Goal: Task Accomplishment & Management: Complete application form

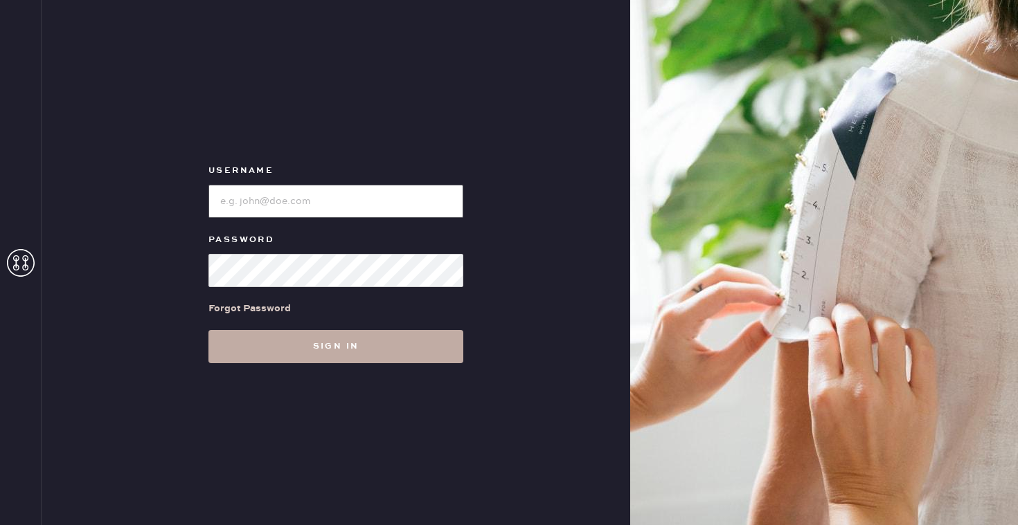
type input "reformationbroadwayplaza"
click at [365, 343] on button "Sign in" at bounding box center [335, 346] width 255 height 33
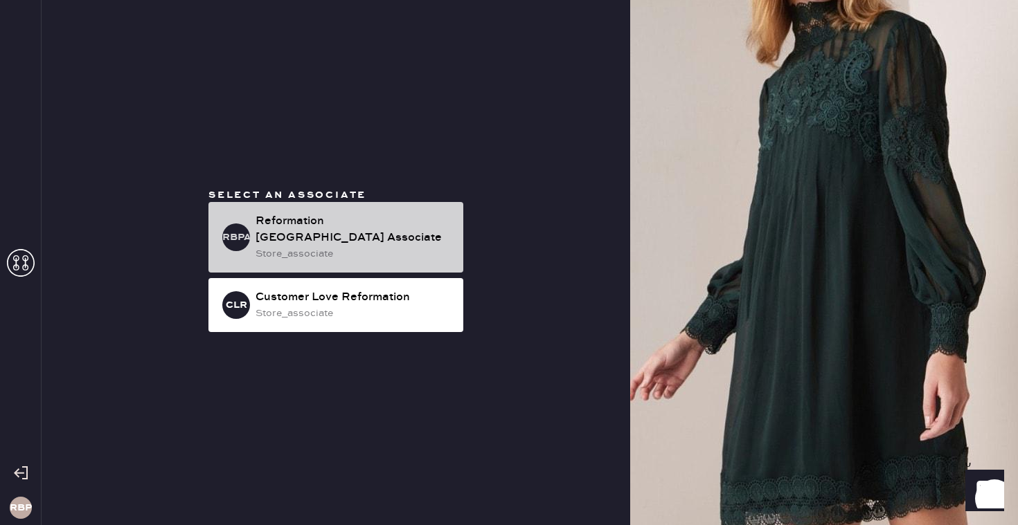
click at [449, 231] on div "Reformation [GEOGRAPHIC_DATA] Associate" at bounding box center [353, 229] width 197 height 33
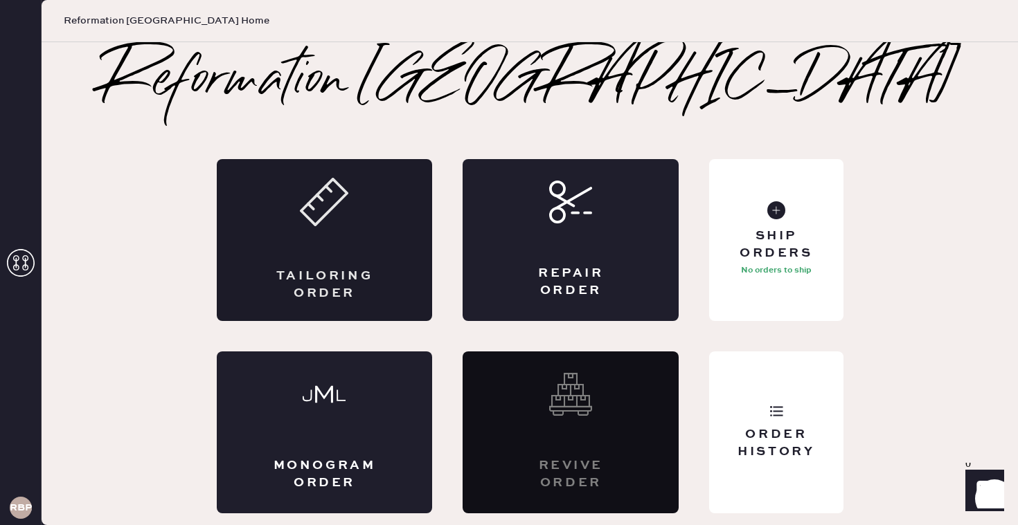
click at [289, 256] on div "Tailoring Order" at bounding box center [325, 240] width 216 height 162
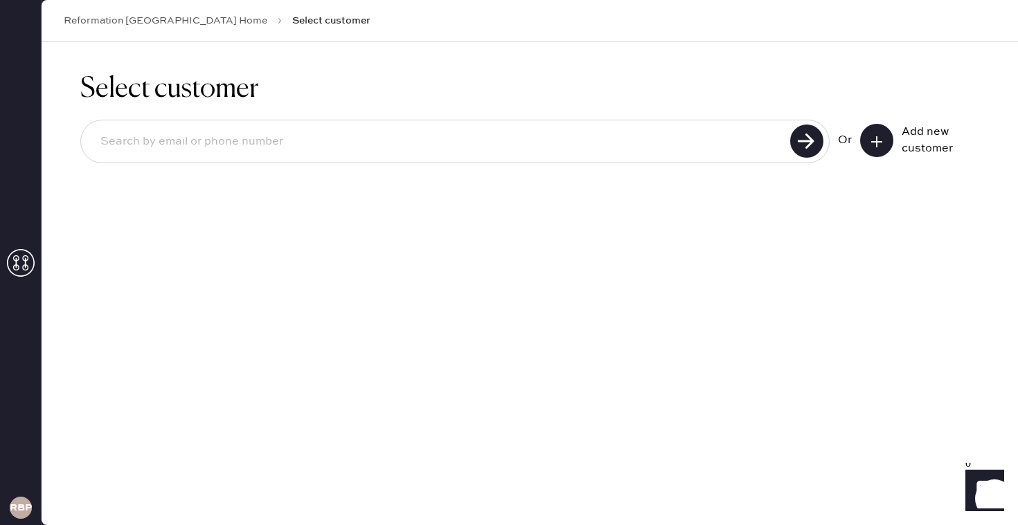
click at [874, 133] on button at bounding box center [876, 140] width 33 height 33
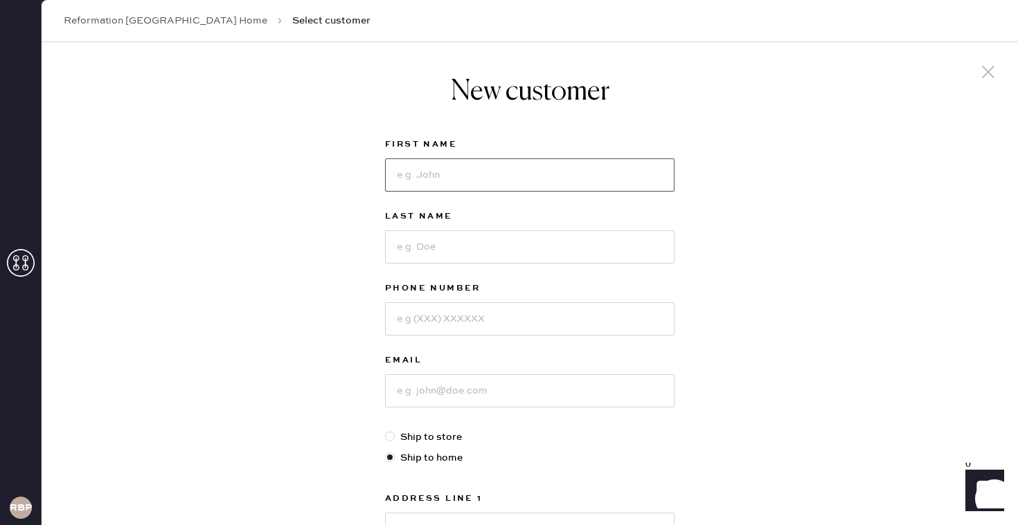
click at [508, 168] on input at bounding box center [529, 175] width 289 height 33
type input "[PERSON_NAME]"
click at [448, 249] on input at bounding box center [529, 247] width 289 height 33
type input ">"
type input "[PERSON_NAME]"
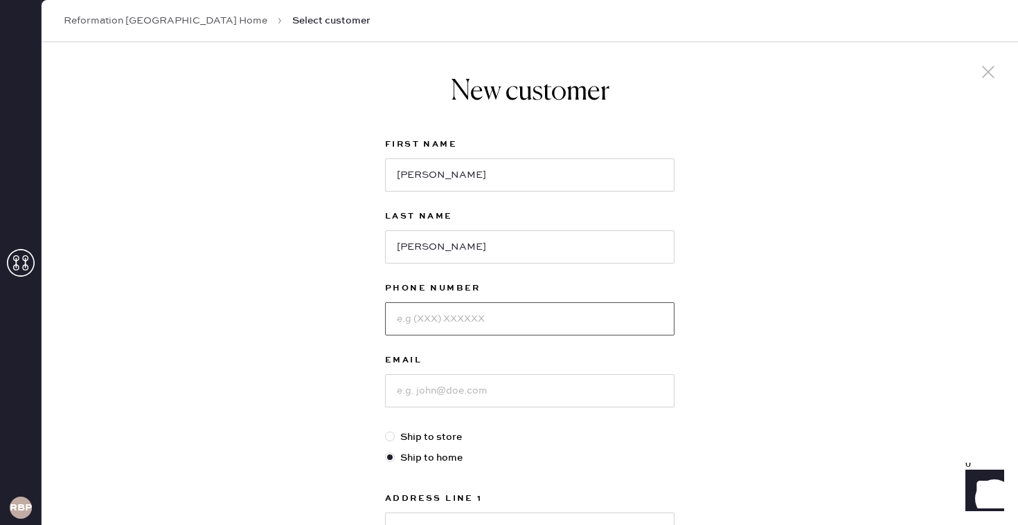
click at [424, 318] on input at bounding box center [529, 319] width 289 height 33
type input "7073278787"
click at [433, 397] on input at bounding box center [529, 391] width 289 height 33
type input "[EMAIL_ADDRESS][DOMAIN_NAME]"
click at [895, 339] on div "New customer First Name [PERSON_NAME] Last Name [PERSON_NAME] Phone Number [PHO…" at bounding box center [530, 471] width 976 height 858
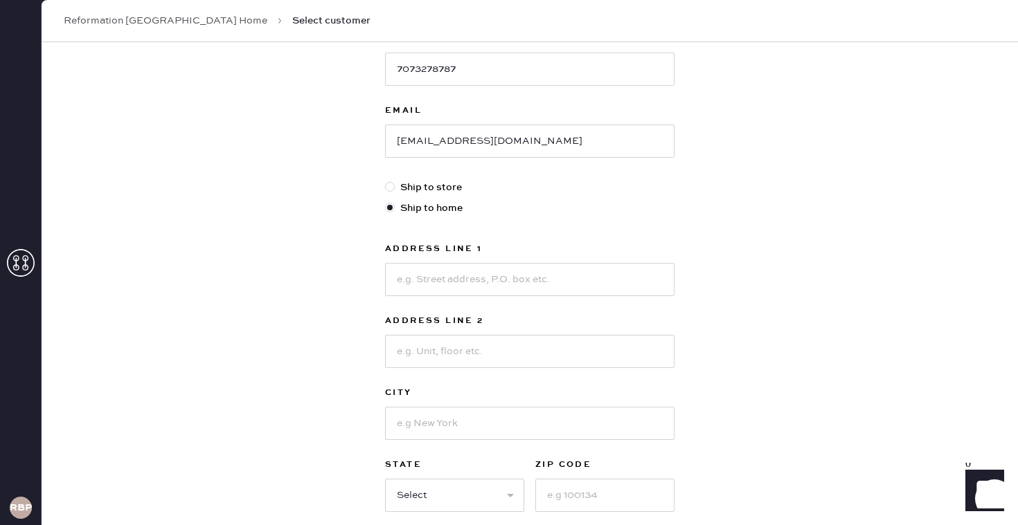
scroll to position [277, 0]
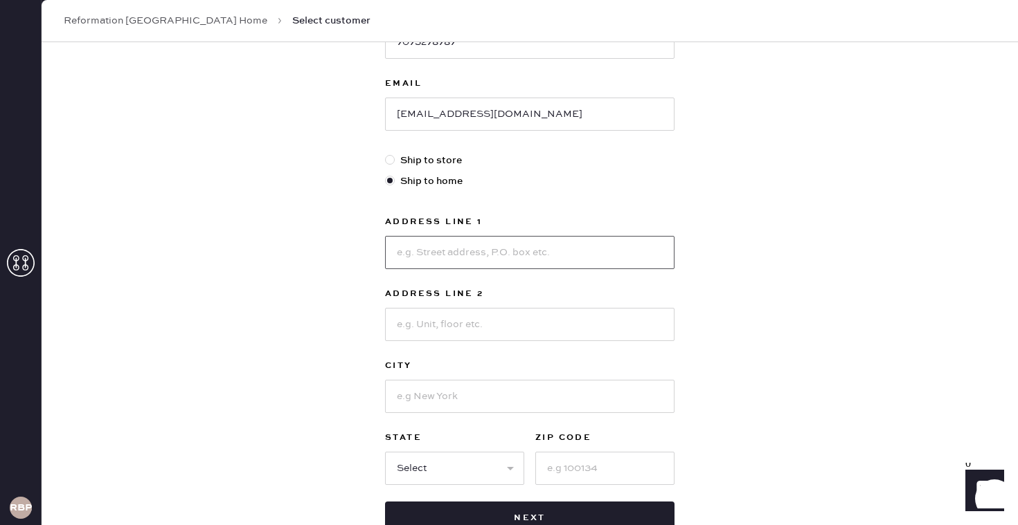
click at [648, 257] on input at bounding box center [529, 252] width 289 height 33
type input "[STREET_ADDRESS][PERSON_NAME]"
click at [532, 406] on input at bounding box center [529, 396] width 289 height 33
type input "Santa [PERSON_NAME]"
click at [447, 476] on select "Select AK AL AR AZ CA CO CT [GEOGRAPHIC_DATA] DE FL [GEOGRAPHIC_DATA] HI [GEOGR…" at bounding box center [454, 468] width 139 height 33
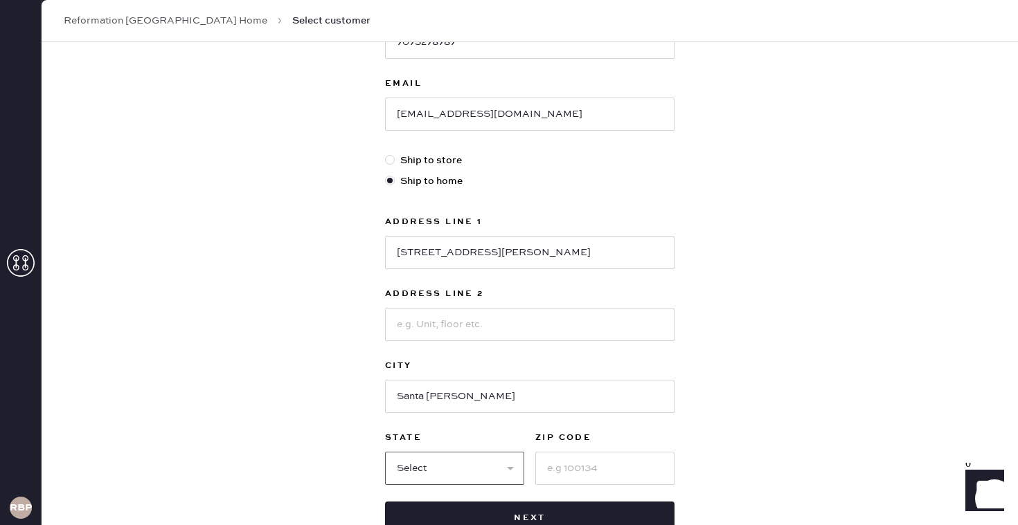
select select "CA"
click at [562, 469] on input at bounding box center [604, 468] width 139 height 33
type input "95403"
click at [849, 347] on div "New customer First Name [PERSON_NAME] Last Name [PERSON_NAME] Phone Number [PHO…" at bounding box center [530, 194] width 976 height 858
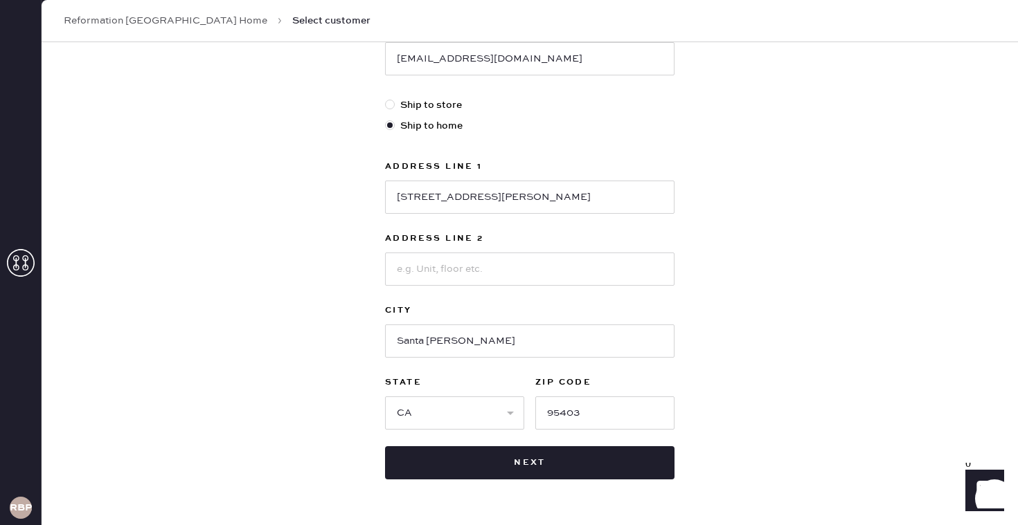
scroll to position [360, 0]
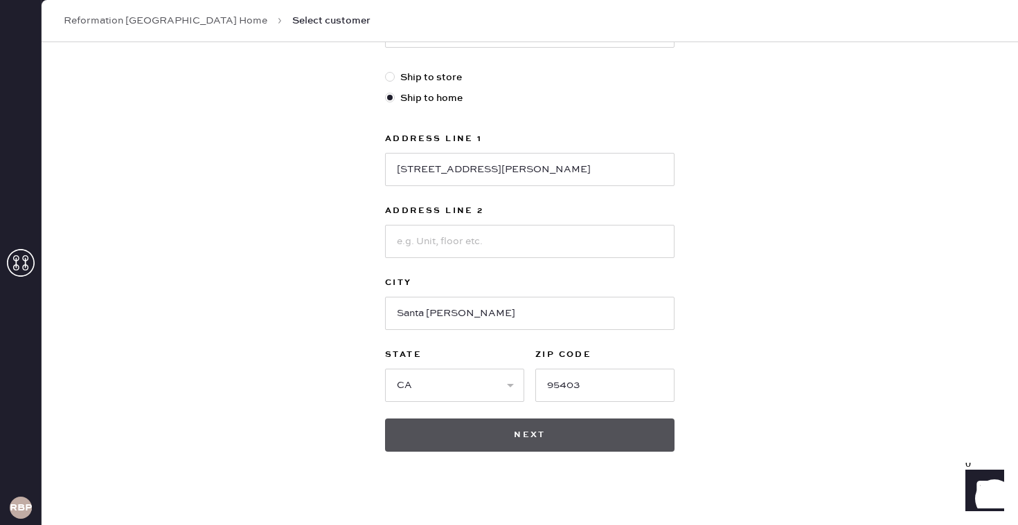
click at [561, 438] on button "Next" at bounding box center [529, 435] width 289 height 33
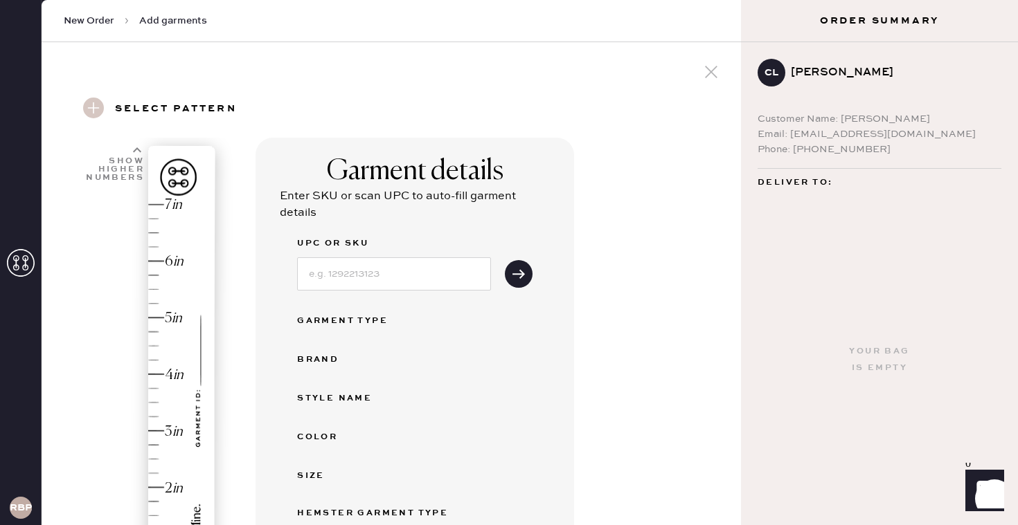
click at [615, 264] on div "Garment details Enter SKU or scan UPC to auto-fill garment details UPC or SKU G…" at bounding box center [492, 489] width 474 height 702
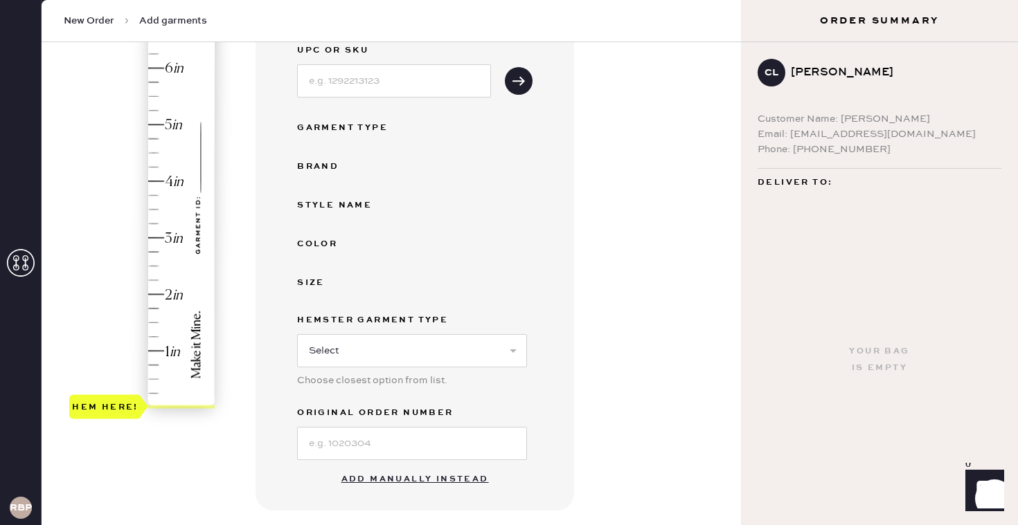
scroll to position [194, 0]
click at [463, 480] on button "Add manually instead" at bounding box center [415, 479] width 164 height 28
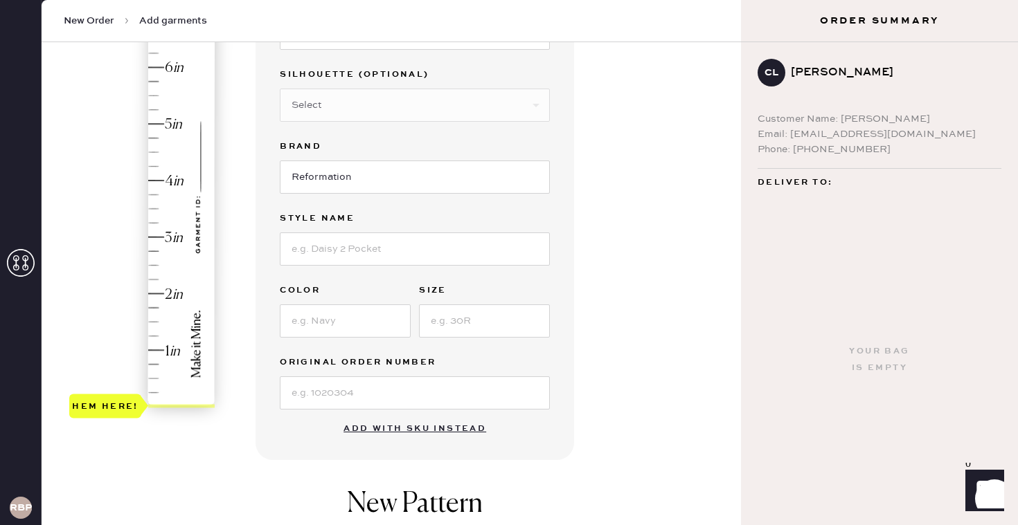
click at [603, 152] on div "Garment details Garment Type Select Basic Skirt Jeans Leggings Pants Shorts Bas…" at bounding box center [492, 270] width 474 height 652
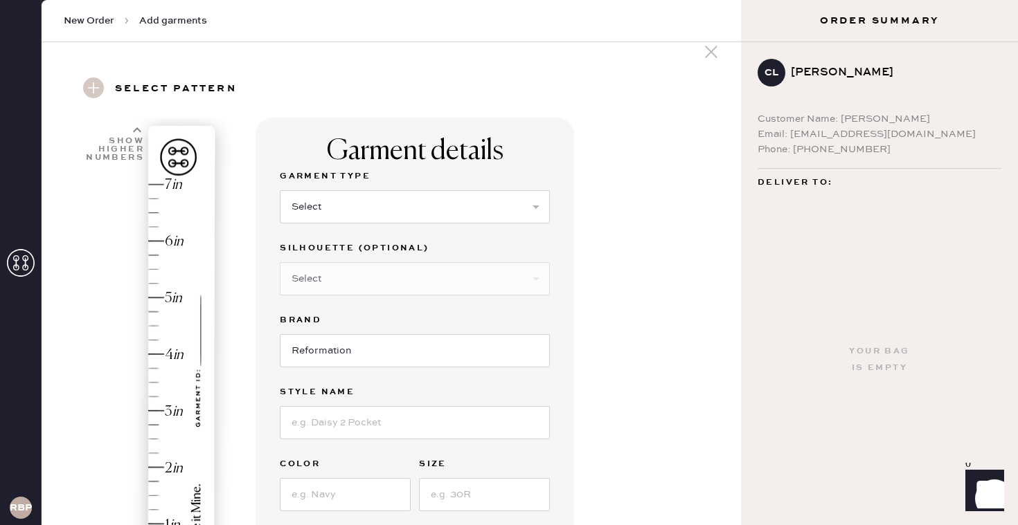
scroll to position [0, 0]
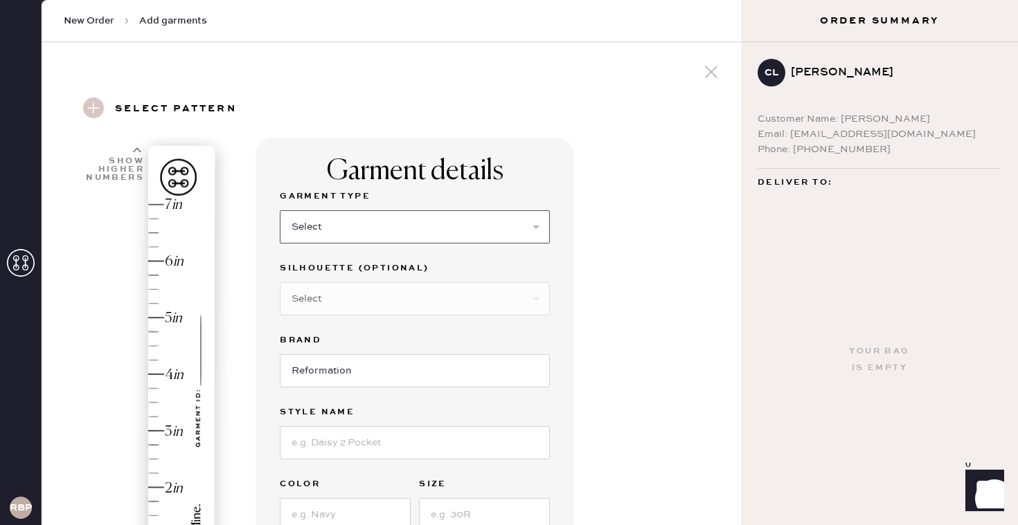
click at [388, 240] on select "Select Basic Skirt Jeans Leggings Pants Shorts Basic Sleeved Dress Basic Sleeve…" at bounding box center [415, 226] width 270 height 33
select select "2"
click at [611, 226] on div "Garment details Garment Type Select Basic Skirt Jeans Leggings Pants Shorts Bas…" at bounding box center [492, 501] width 474 height 726
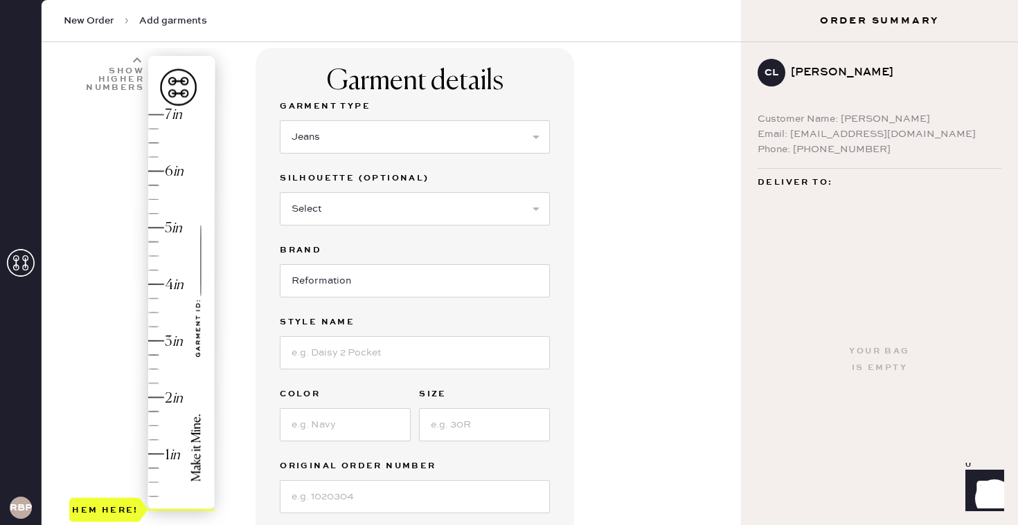
scroll to position [111, 0]
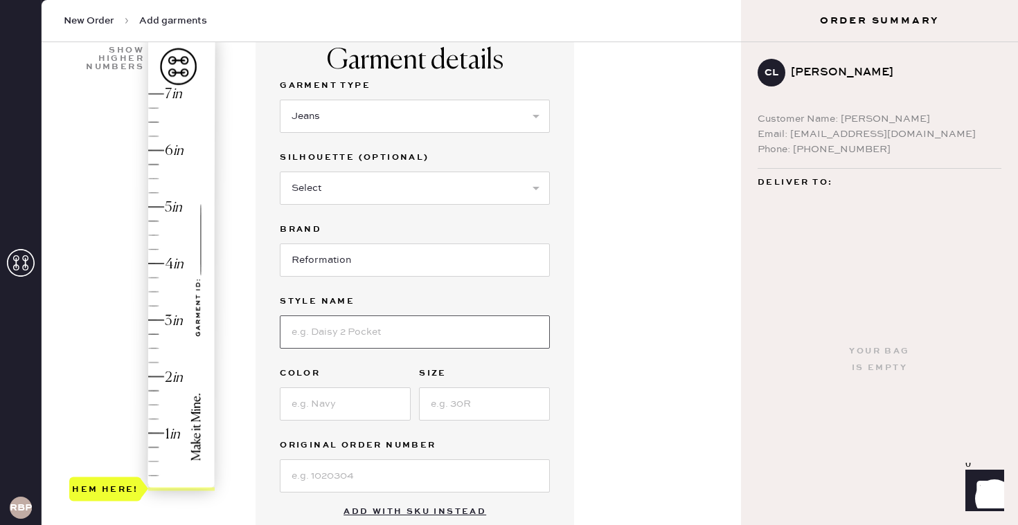
click at [358, 338] on input at bounding box center [415, 332] width 270 height 33
type input "[PERSON_NAME] High Rise Straight Long Jeans"
click at [325, 396] on input at bounding box center [345, 404] width 131 height 33
type input "blk"
click at [495, 405] on input at bounding box center [484, 404] width 131 height 33
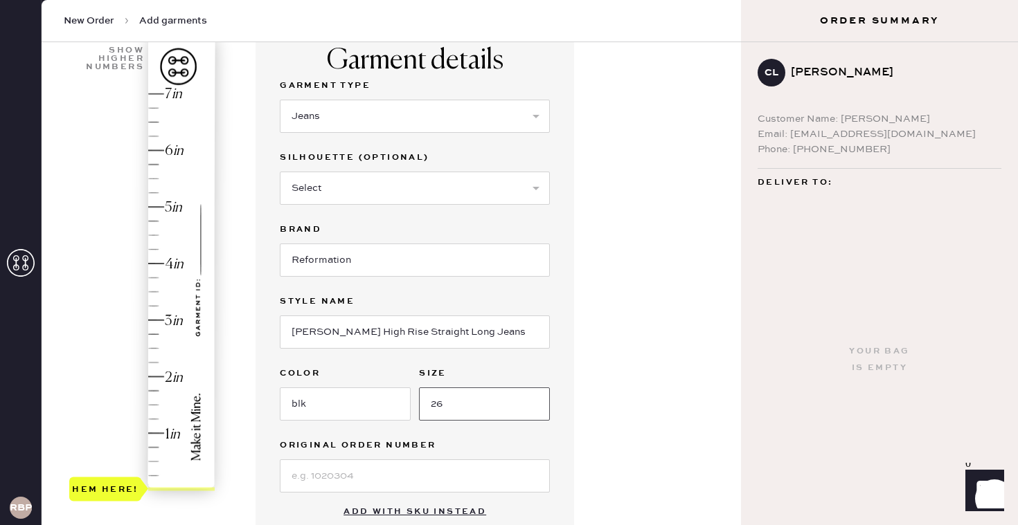
type input "26"
click at [672, 431] on div "Garment details Garment Type Select Basic Skirt Jeans Leggings Pants Shorts Bas…" at bounding box center [492, 420] width 474 height 786
type input "1"
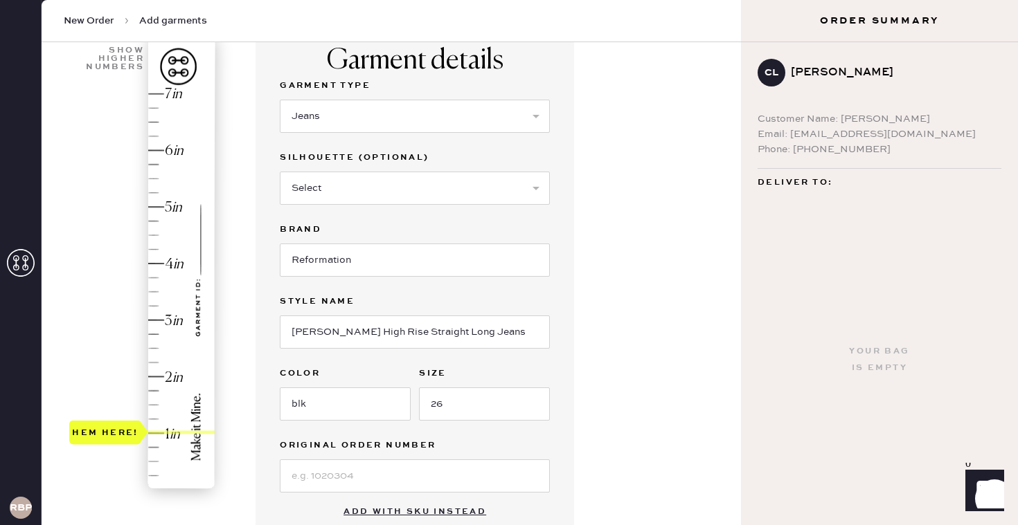
click at [156, 433] on div "Hem here!" at bounding box center [142, 292] width 147 height 408
click at [638, 403] on div "Garment details Garment Type Select Basic Skirt Jeans Leggings Pants Shorts Bas…" at bounding box center [492, 420] width 474 height 786
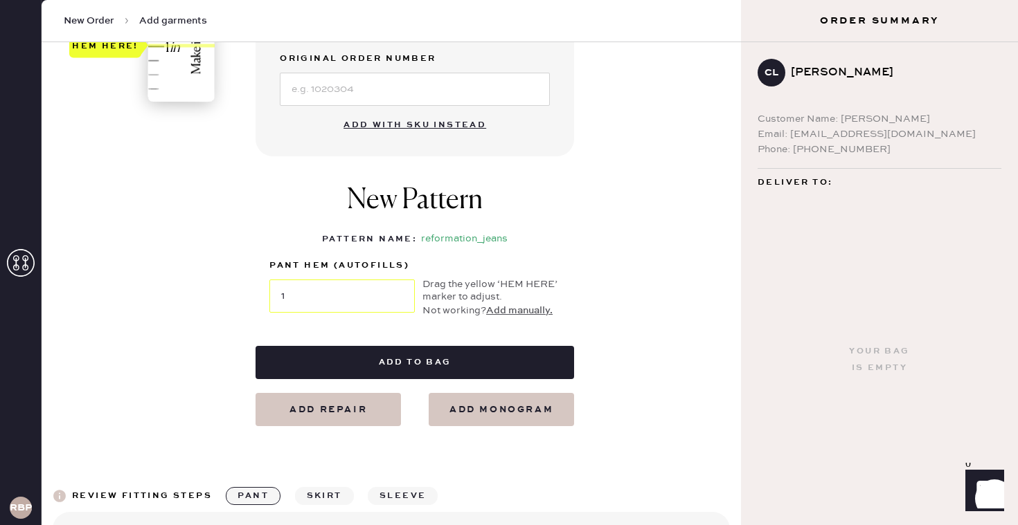
scroll to position [498, 0]
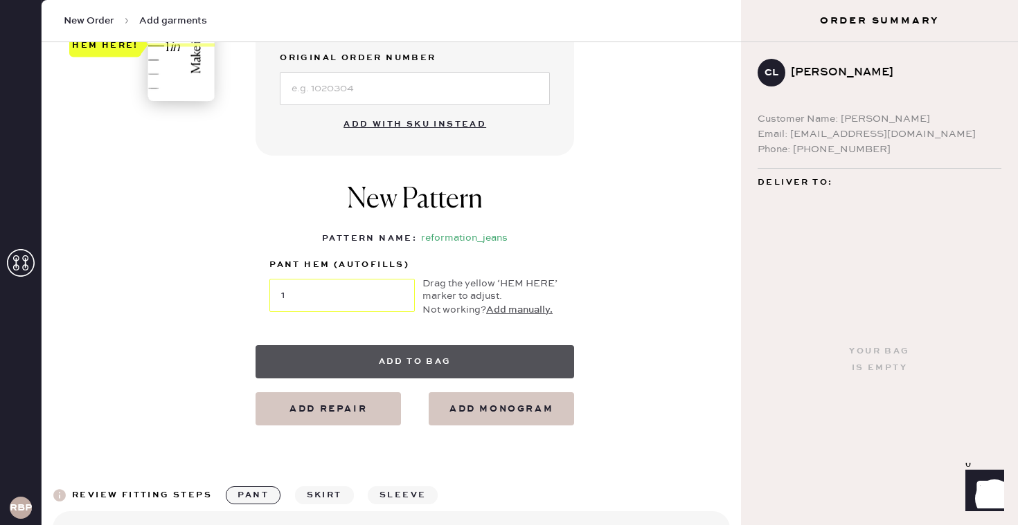
click at [496, 367] on button "Add to bag" at bounding box center [414, 361] width 318 height 33
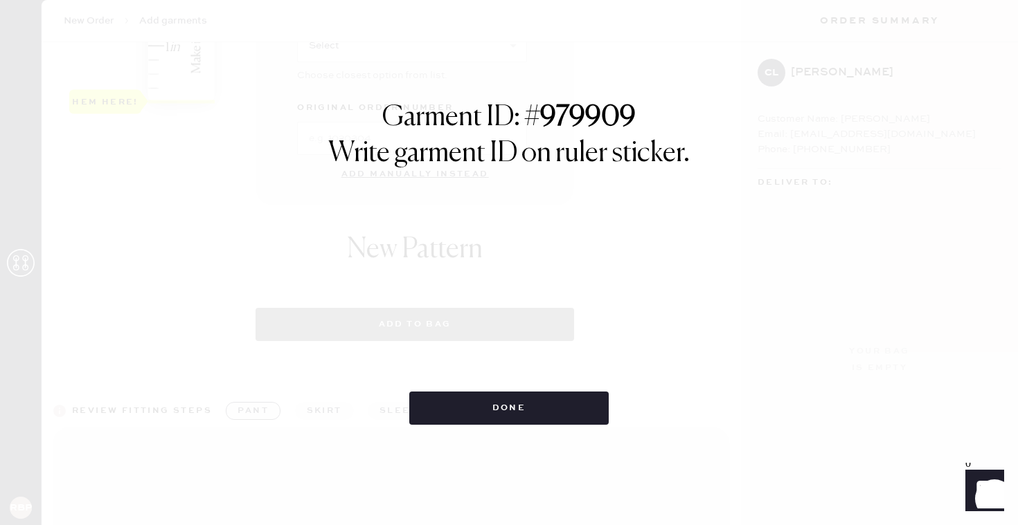
select select "2"
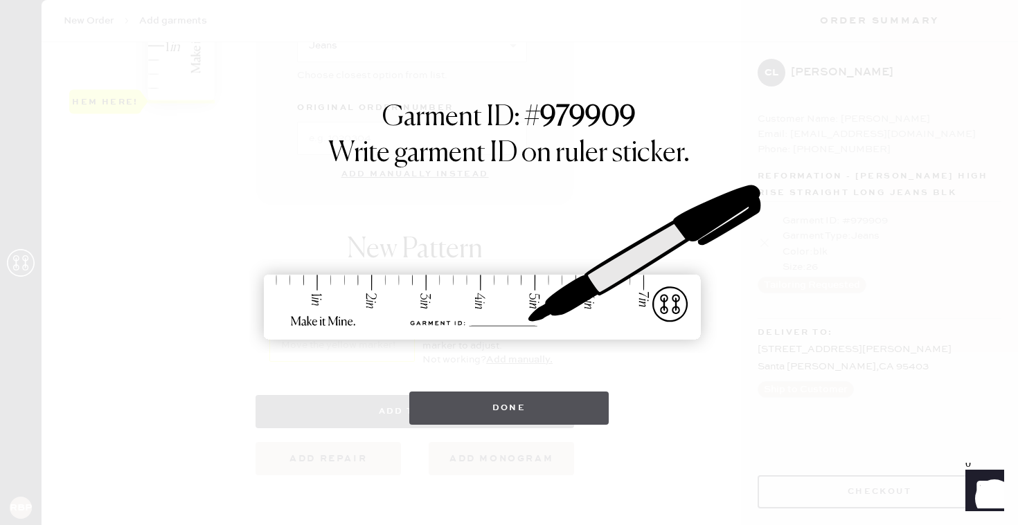
click at [457, 416] on button "Done" at bounding box center [509, 408] width 200 height 33
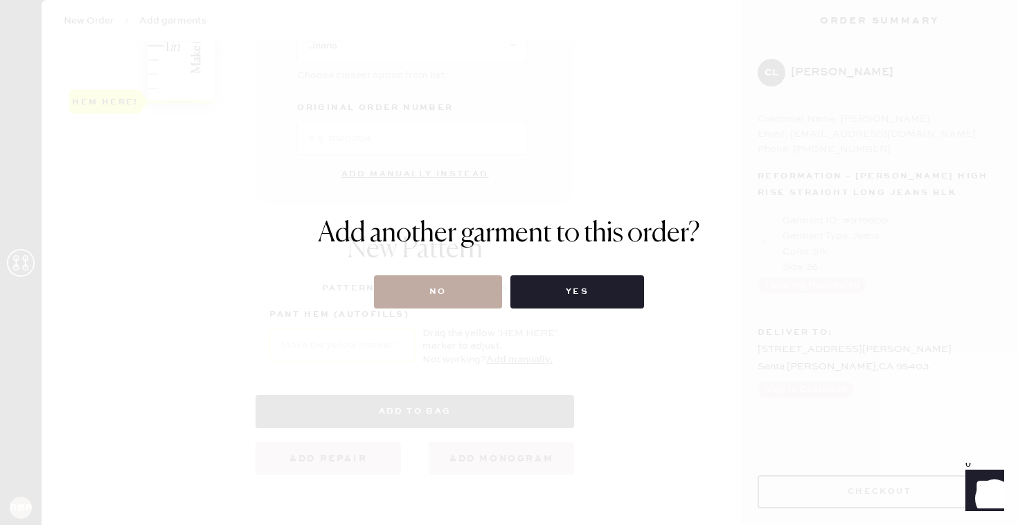
click at [417, 287] on button "No" at bounding box center [438, 292] width 128 height 33
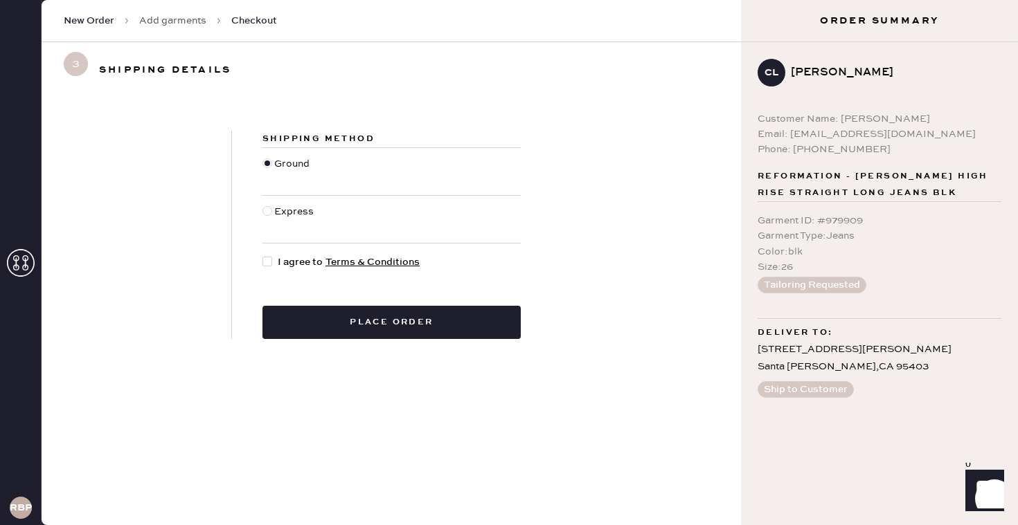
click at [268, 257] on div at bounding box center [267, 262] width 10 height 10
click at [263, 255] on input "I agree to Terms & Conditions" at bounding box center [262, 255] width 1 height 1
checkbox input "true"
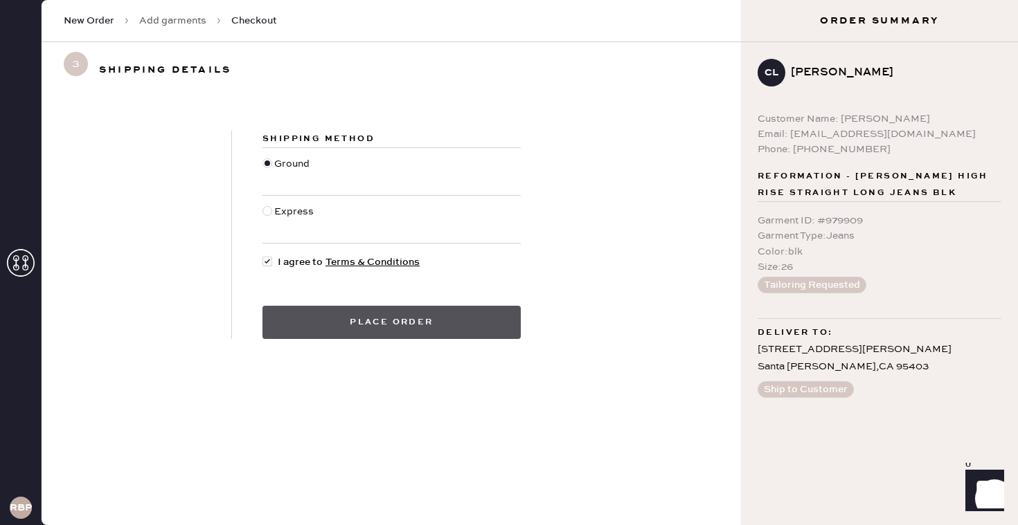
click at [303, 311] on button "Place order" at bounding box center [391, 322] width 258 height 33
